Goal: Transaction & Acquisition: Obtain resource

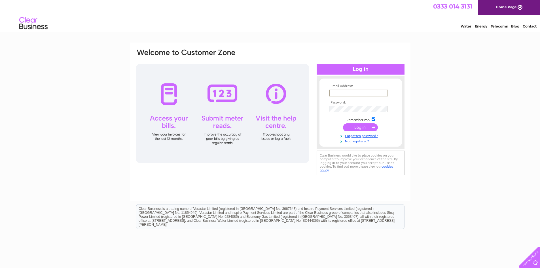
click at [345, 94] on input "text" at bounding box center [358, 93] width 59 height 7
type input "torvhaug.kirkwall@gmail.com"
click at [360, 127] on input "submit" at bounding box center [360, 127] width 35 height 8
click at [359, 127] on input "submit" at bounding box center [360, 127] width 35 height 8
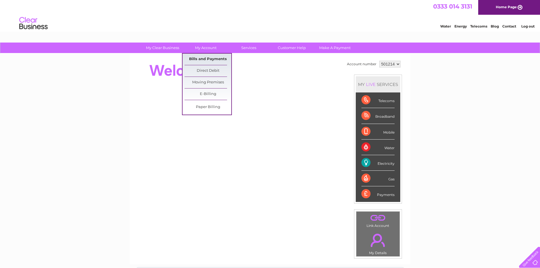
click at [208, 60] on link "Bills and Payments" at bounding box center [208, 59] width 47 height 11
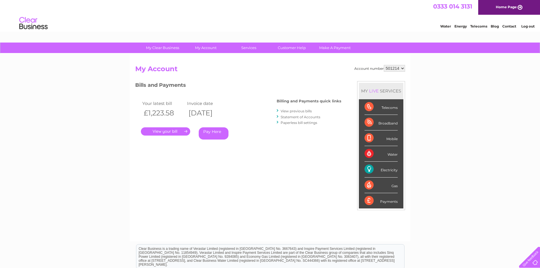
click at [306, 111] on link "View previous bills" at bounding box center [296, 111] width 31 height 4
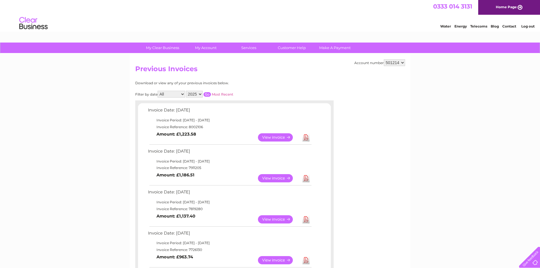
click at [307, 177] on link "Download" at bounding box center [306, 178] width 7 height 8
click at [402, 63] on select "501214 909405" at bounding box center [394, 62] width 21 height 7
select select "909405"
click at [384, 59] on select "501214 909405" at bounding box center [394, 62] width 21 height 7
click at [307, 178] on link "Download" at bounding box center [306, 178] width 7 height 8
